Goal: Information Seeking & Learning: Learn about a topic

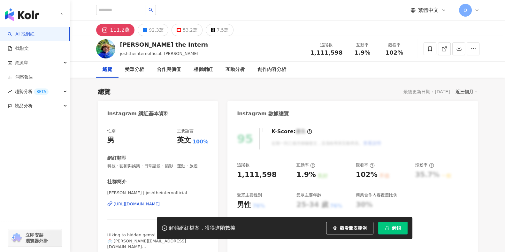
click at [126, 34] on div "111.2萬" at bounding box center [120, 30] width 20 height 9
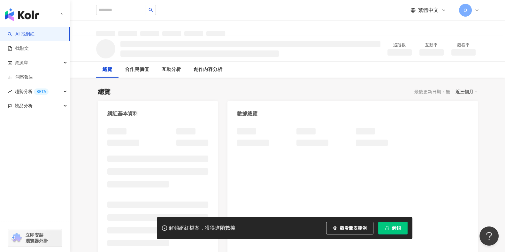
scroll to position [35, 0]
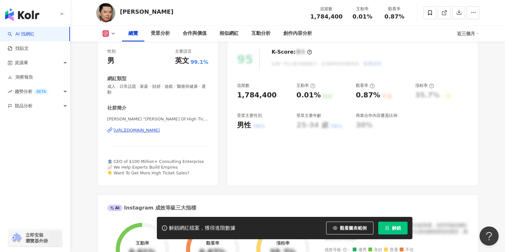
scroll to position [120, 0]
